Goal: Task Accomplishment & Management: Complete application form

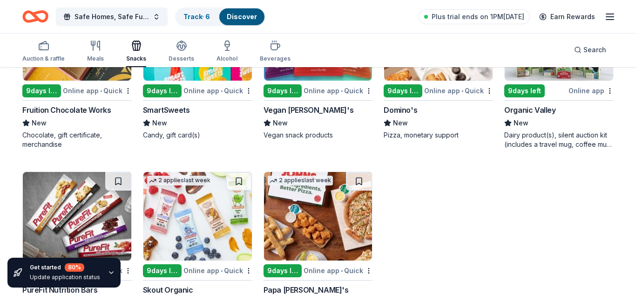
scroll to position [1983, 0]
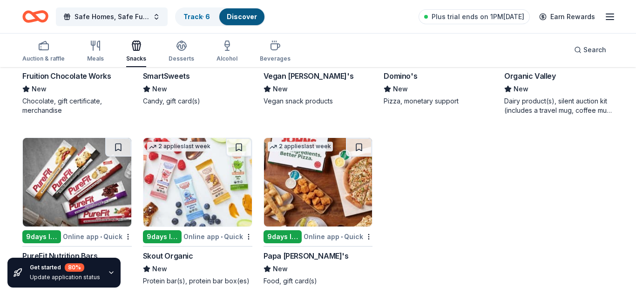
click at [358, 164] on img at bounding box center [318, 182] width 108 height 88
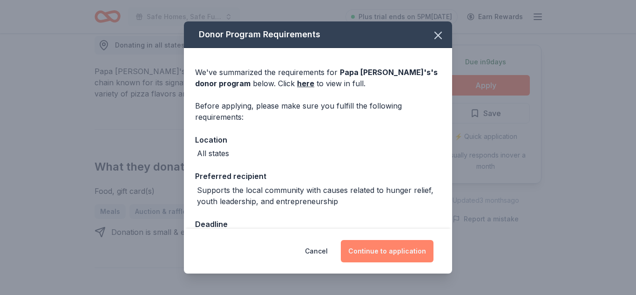
click at [382, 249] on button "Continue to application" at bounding box center [387, 251] width 93 height 22
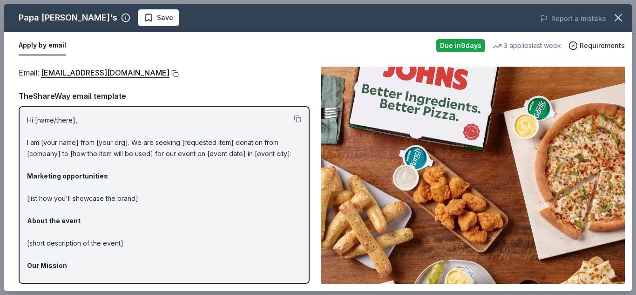
click at [169, 74] on button at bounding box center [173, 73] width 9 height 7
